Goal: Task Accomplishment & Management: Use online tool/utility

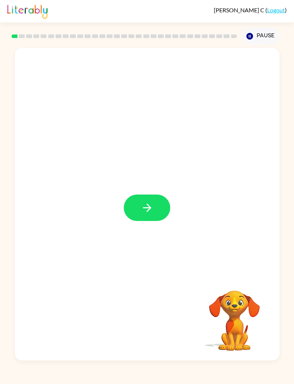
click at [155, 210] on button "button" at bounding box center [147, 208] width 46 height 26
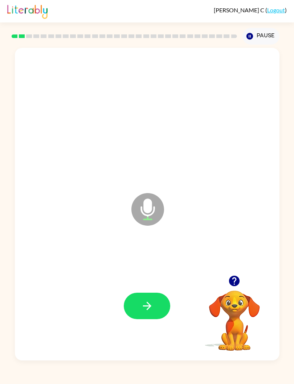
click at [149, 306] on icon "button" at bounding box center [146, 306] width 8 height 8
click at [154, 314] on button "button" at bounding box center [147, 306] width 46 height 26
click at [156, 301] on button "button" at bounding box center [147, 306] width 46 height 26
click at [152, 307] on icon "button" at bounding box center [147, 306] width 13 height 13
click at [161, 306] on button "button" at bounding box center [147, 306] width 46 height 26
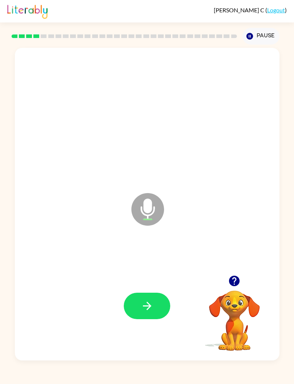
click at [152, 304] on icon "button" at bounding box center [147, 306] width 13 height 13
click at [153, 307] on button "button" at bounding box center [147, 306] width 46 height 26
click at [149, 304] on icon "button" at bounding box center [147, 306] width 13 height 13
click at [157, 307] on button "button" at bounding box center [147, 306] width 46 height 26
click at [154, 297] on button "button" at bounding box center [147, 306] width 46 height 26
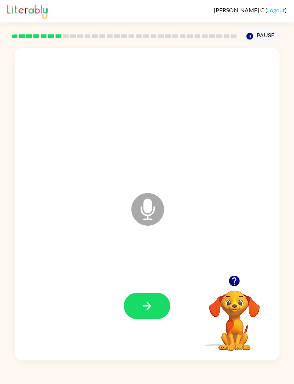
click at [157, 307] on button "button" at bounding box center [147, 306] width 46 height 26
click at [152, 306] on icon "button" at bounding box center [147, 306] width 13 height 13
click at [166, 290] on div at bounding box center [147, 306] width 250 height 95
click at [144, 311] on icon "button" at bounding box center [147, 306] width 13 height 13
click at [149, 314] on button "button" at bounding box center [147, 306] width 46 height 26
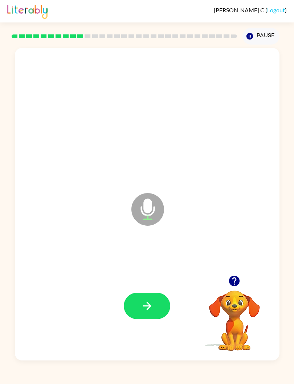
click at [152, 309] on icon "button" at bounding box center [147, 306] width 13 height 13
click at [144, 308] on icon "button" at bounding box center [147, 306] width 13 height 13
click at [157, 316] on button "button" at bounding box center [147, 306] width 46 height 26
click at [156, 304] on button "button" at bounding box center [147, 306] width 46 height 26
click at [153, 307] on button "button" at bounding box center [147, 306] width 46 height 26
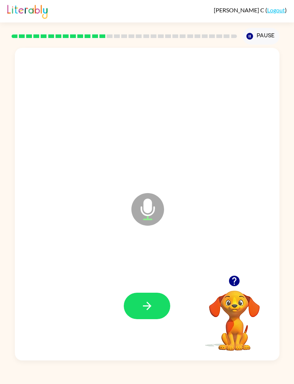
click at [154, 307] on button "button" at bounding box center [147, 306] width 46 height 26
click at [158, 312] on button "button" at bounding box center [147, 306] width 46 height 26
click at [149, 314] on button "button" at bounding box center [147, 306] width 46 height 26
click at [148, 309] on icon "button" at bounding box center [146, 306] width 8 height 8
click at [149, 307] on icon "button" at bounding box center [146, 306] width 8 height 8
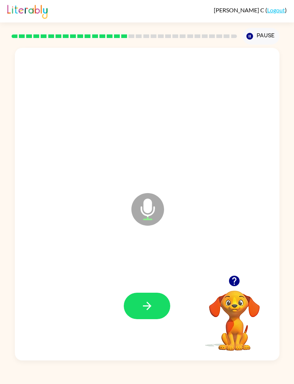
click at [150, 308] on icon "button" at bounding box center [147, 306] width 13 height 13
click at [161, 305] on button "button" at bounding box center [147, 306] width 46 height 26
click at [147, 302] on icon "button" at bounding box center [147, 306] width 13 height 13
click at [146, 315] on button "button" at bounding box center [147, 306] width 46 height 26
click at [148, 319] on button "button" at bounding box center [147, 306] width 46 height 26
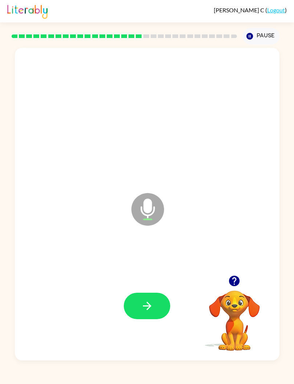
click at [167, 303] on button "button" at bounding box center [147, 306] width 46 height 26
click at [157, 306] on button "button" at bounding box center [147, 306] width 46 height 26
click at [150, 312] on icon "button" at bounding box center [147, 306] width 13 height 13
click at [150, 306] on icon "button" at bounding box center [146, 306] width 8 height 8
click at [147, 317] on button "button" at bounding box center [147, 306] width 46 height 26
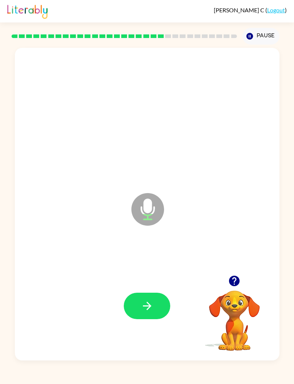
click at [141, 319] on button "button" at bounding box center [147, 306] width 46 height 26
click at [151, 306] on icon "button" at bounding box center [147, 306] width 13 height 13
click at [152, 310] on icon "button" at bounding box center [147, 306] width 13 height 13
click at [151, 306] on icon "button" at bounding box center [146, 306] width 8 height 8
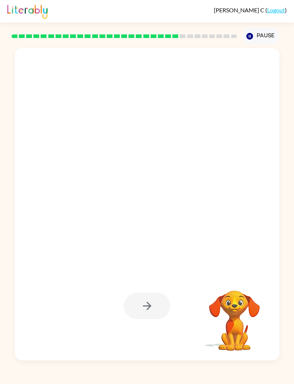
click at [154, 313] on div at bounding box center [147, 306] width 46 height 26
click at [153, 302] on div at bounding box center [147, 306] width 46 height 26
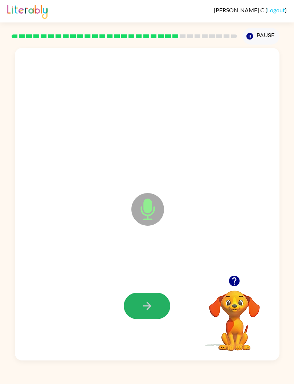
click at [143, 308] on icon "button" at bounding box center [147, 306] width 13 height 13
click at [153, 306] on button "button" at bounding box center [147, 306] width 46 height 26
click at [154, 294] on button "button" at bounding box center [147, 306] width 46 height 26
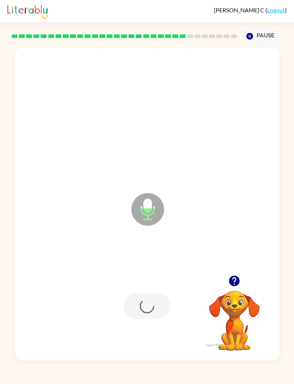
click at [154, 294] on div at bounding box center [147, 306] width 46 height 26
click at [164, 313] on div at bounding box center [147, 306] width 46 height 26
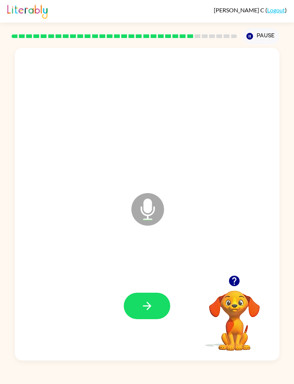
click at [151, 312] on icon "button" at bounding box center [147, 306] width 13 height 13
click at [141, 318] on button "button" at bounding box center [147, 306] width 46 height 26
click at [153, 315] on button "button" at bounding box center [147, 306] width 46 height 26
click at [146, 312] on icon "button" at bounding box center [147, 306] width 13 height 13
click at [146, 308] on icon "button" at bounding box center [147, 306] width 13 height 13
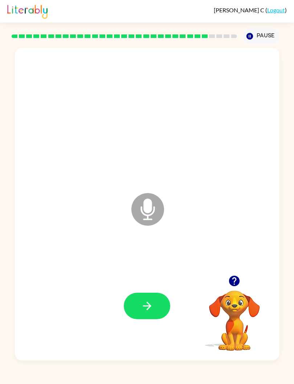
click at [149, 308] on icon "button" at bounding box center [146, 306] width 8 height 8
click at [150, 295] on button "button" at bounding box center [147, 306] width 46 height 26
click at [153, 305] on icon "button" at bounding box center [147, 306] width 13 height 13
click at [159, 298] on button "button" at bounding box center [147, 306] width 46 height 26
click at [151, 311] on icon "button" at bounding box center [147, 306] width 13 height 13
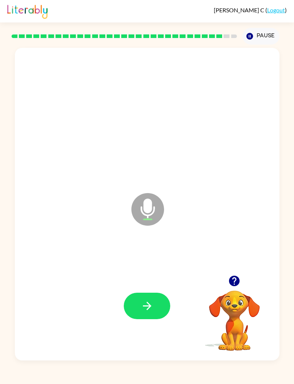
click at [158, 294] on button "button" at bounding box center [147, 306] width 46 height 26
click at [154, 305] on button "button" at bounding box center [147, 306] width 46 height 26
click at [156, 303] on button "button" at bounding box center [147, 306] width 46 height 26
